Goal: Task Accomplishment & Management: Use online tool/utility

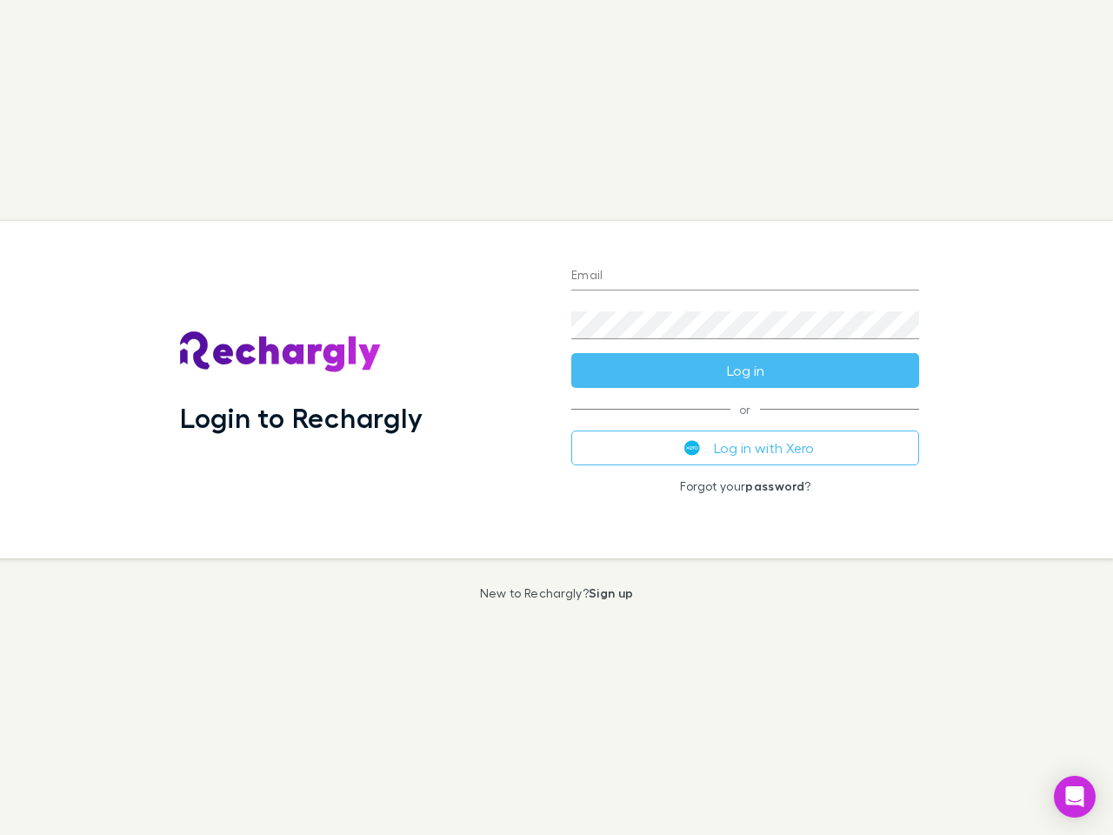
click at [557, 417] on div "Login to Rechargly" at bounding box center [361, 389] width 391 height 337
click at [745, 277] on input "Email" at bounding box center [745, 277] width 348 height 28
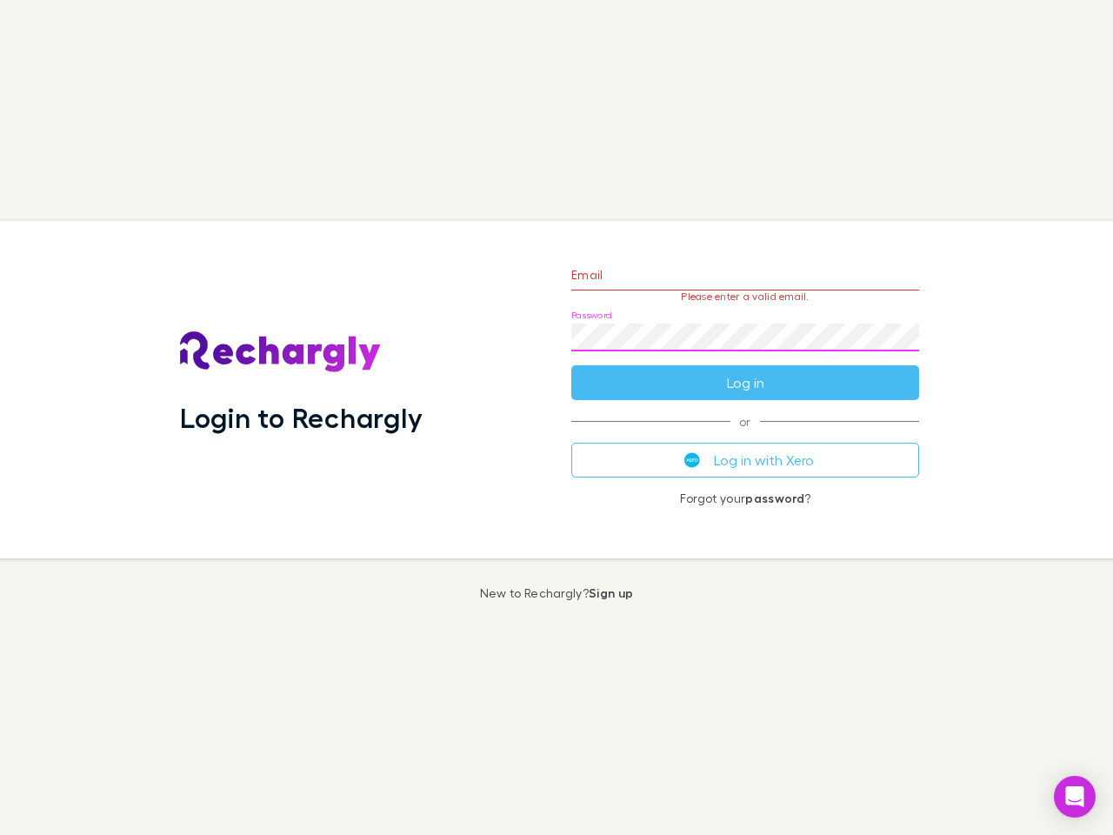
click at [745, 370] on form "Email Please enter a valid email. Password Log in" at bounding box center [745, 324] width 348 height 151
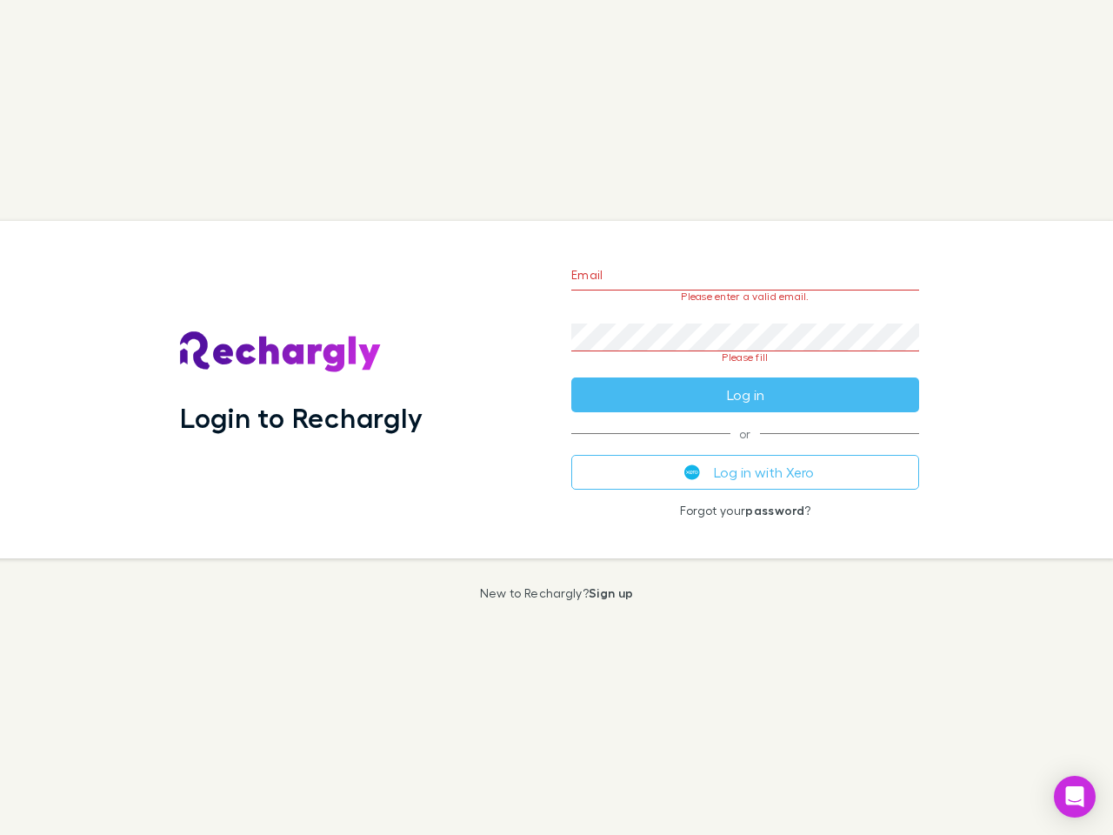
click at [745, 448] on div "Email Please enter a valid email. Password Please fill Log in or Log in with Xe…" at bounding box center [745, 389] width 376 height 337
click at [1075, 797] on icon "Open Intercom Messenger" at bounding box center [1075, 796] width 18 height 21
